Goal: Transaction & Acquisition: Purchase product/service

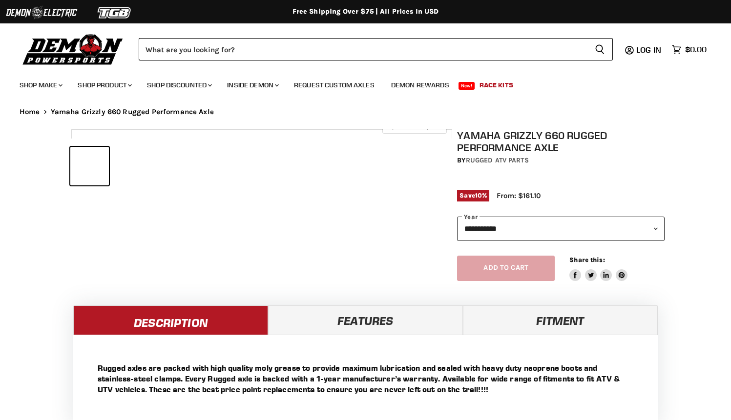
select select "******"
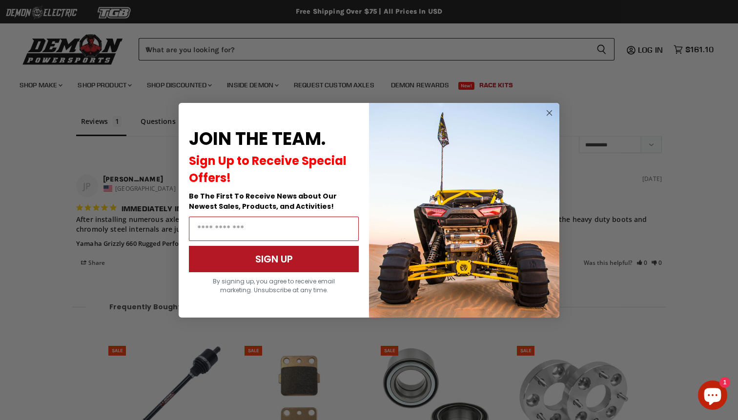
scroll to position [814, 0]
